Goal: Information Seeking & Learning: Find specific fact

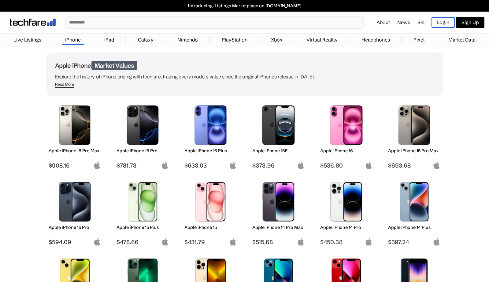
click at [110, 39] on link "iPad" at bounding box center [109, 40] width 16 height 12
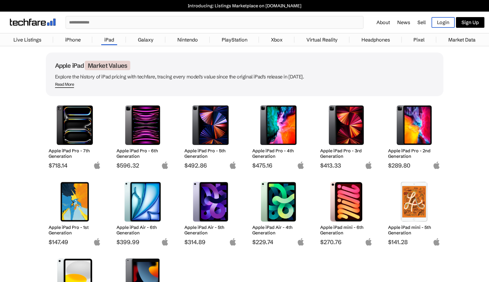
scroll to position [45, 0]
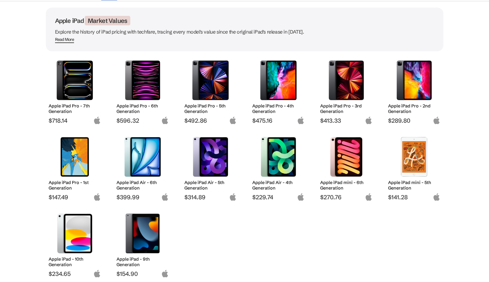
click at [274, 104] on h2 "Apple iPad Pro - 4th Generation" at bounding box center [278, 108] width 52 height 11
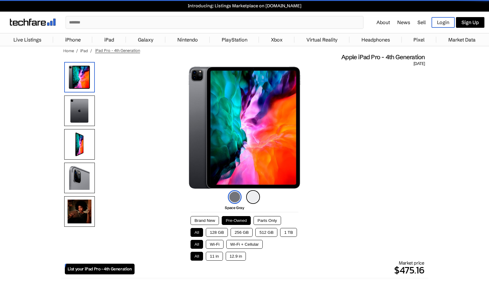
scroll to position [56, 0]
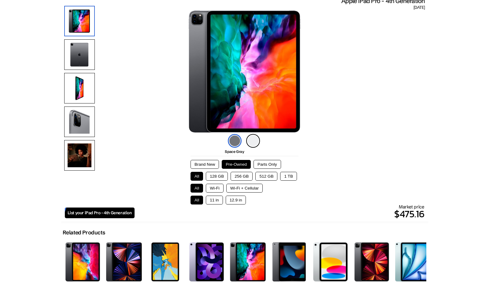
click at [217, 178] on button "128 GB" at bounding box center [217, 176] width 22 height 9
click at [236, 189] on button "Wi-Fi + Cellular" at bounding box center [244, 188] width 36 height 9
click at [242, 177] on button "256 GB" at bounding box center [241, 176] width 22 height 9
click at [210, 203] on button "11 in" at bounding box center [214, 200] width 17 height 9
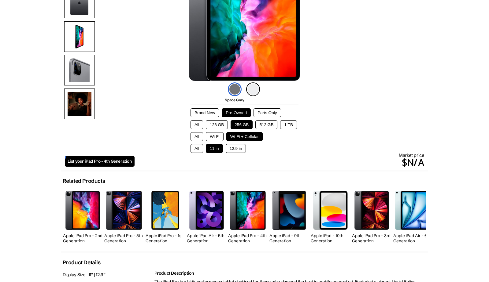
scroll to position [165, 0]
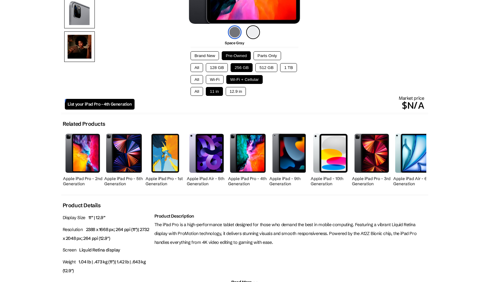
click at [274, 70] on button "512 GB" at bounding box center [266, 67] width 22 height 9
click at [248, 69] on button "256 GB" at bounding box center [241, 67] width 22 height 9
click at [213, 81] on button "Wi-Fi" at bounding box center [215, 79] width 18 height 9
click at [195, 81] on button "All" at bounding box center [196, 79] width 13 height 9
click at [211, 80] on button "Wi-Fi" at bounding box center [215, 79] width 18 height 9
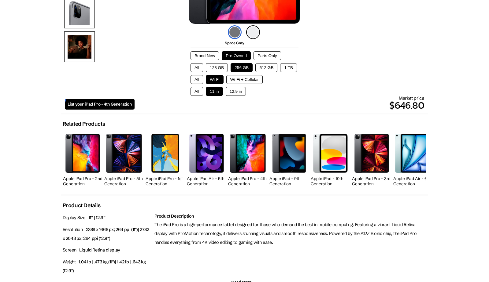
click at [241, 79] on button "Wi-Fi + Cellular" at bounding box center [244, 79] width 36 height 9
click at [216, 79] on button "Wi-Fi" at bounding box center [215, 79] width 18 height 9
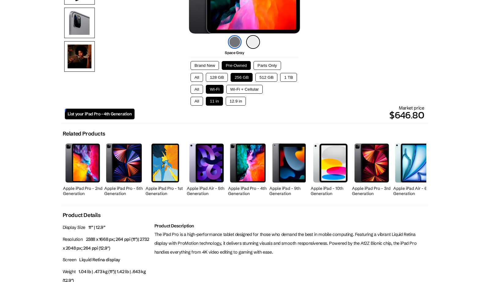
scroll to position [145, 0]
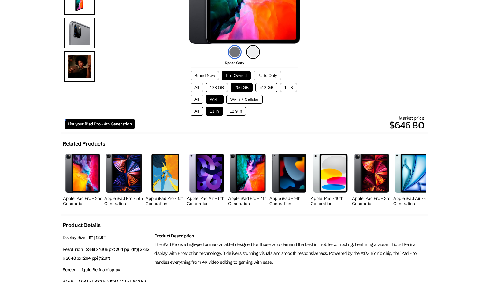
click at [253, 57] on img at bounding box center [253, 52] width 14 height 14
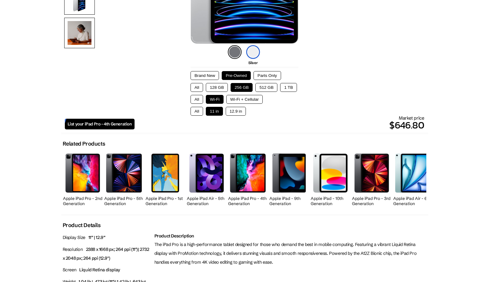
click at [237, 55] on img at bounding box center [235, 52] width 14 height 14
